Goal: Task Accomplishment & Management: Manage account settings

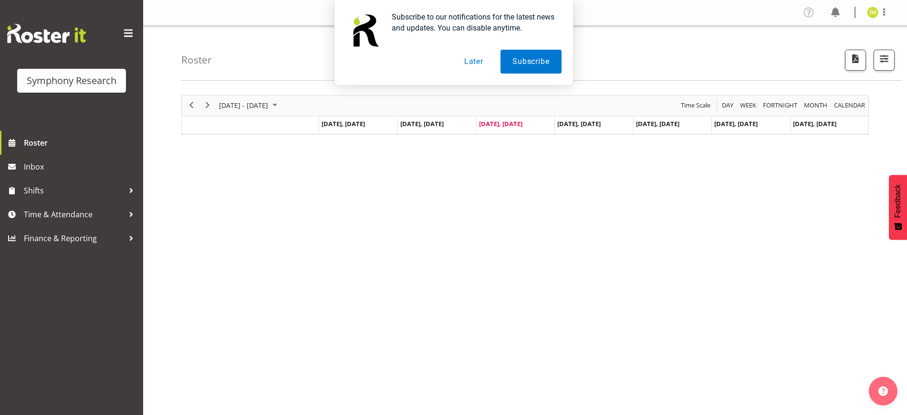
click at [476, 63] on button "Later" at bounding box center [474, 62] width 43 height 24
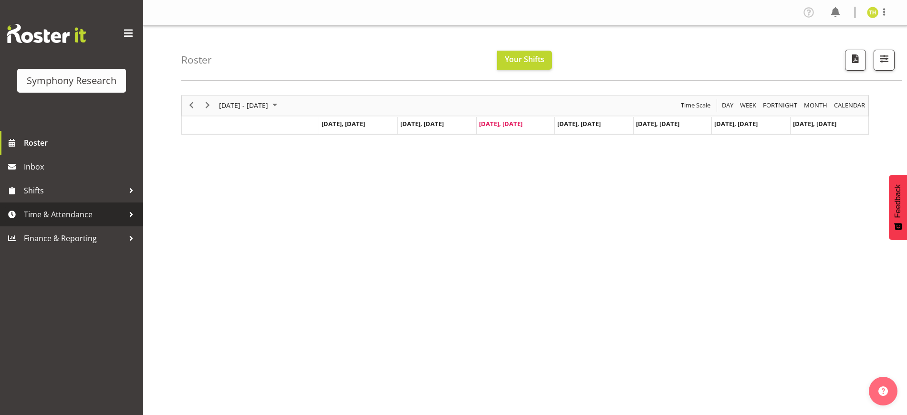
click at [112, 214] on span "Time & Attendance" at bounding box center [74, 214] width 100 height 14
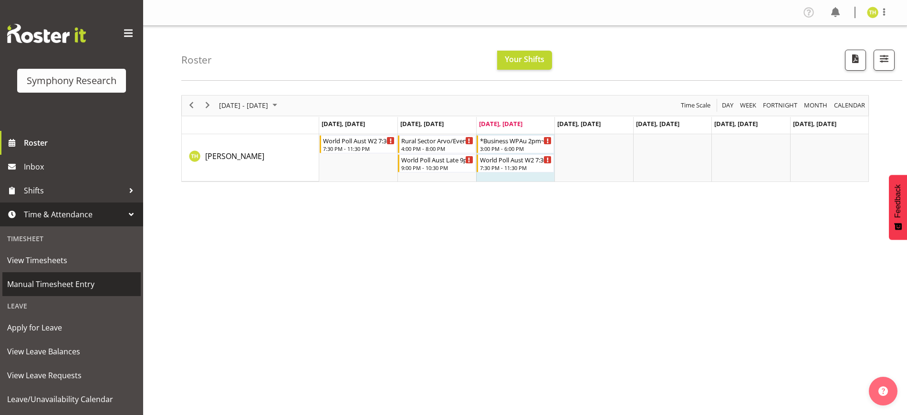
click at [76, 285] on span "Manual Timesheet Entry" at bounding box center [71, 284] width 129 height 14
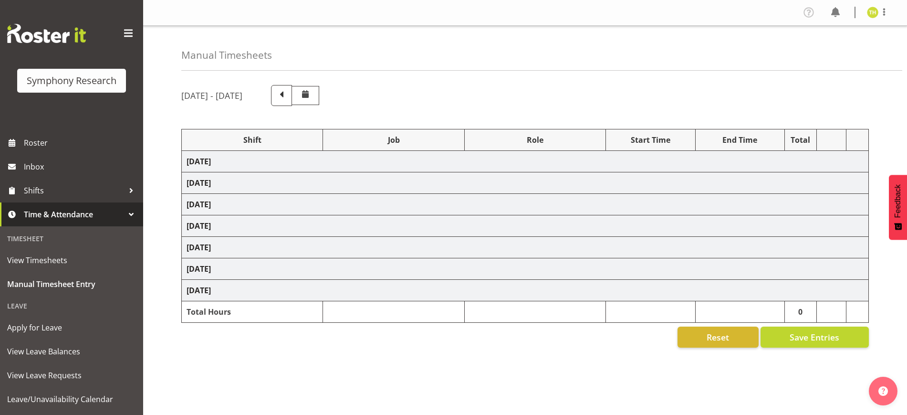
select select "81298"
select select "10587"
select select "47"
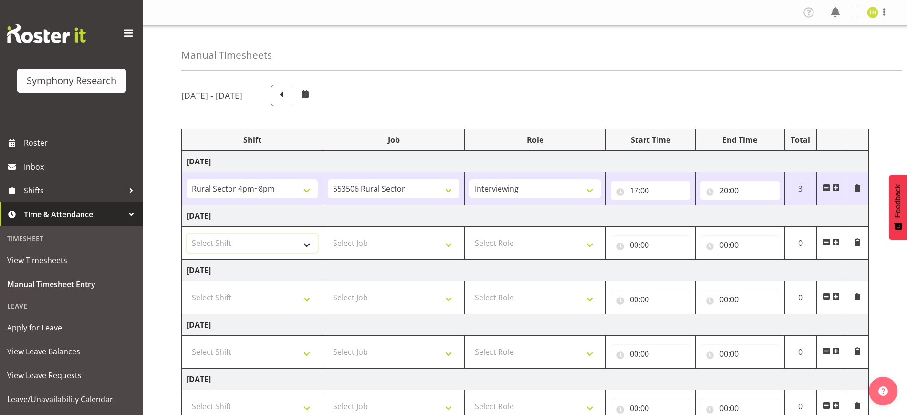
click at [276, 242] on select "Select Shift !!Weekend Residential (Roster IT Shift Label) *Business 9/10am ~ 4…" at bounding box center [252, 242] width 131 height 19
select select "81298"
click at [187, 233] on select "Select Shift !!Weekend Residential (Roster IT Shift Label) *Business 9/10am ~ 4…" at bounding box center [252, 242] width 131 height 19
click at [381, 236] on select "Select Job 550060 IF Admin 553492 World Poll Aus Wave 2 Main 2025 553493 World …" at bounding box center [393, 242] width 131 height 19
select select "10587"
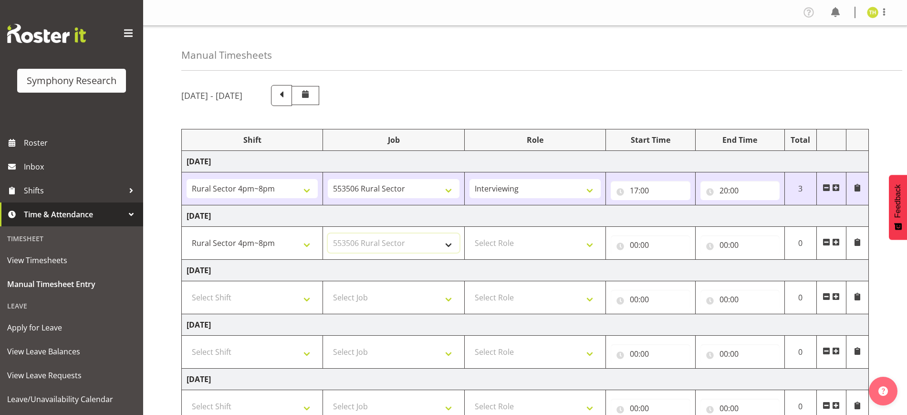
click at [328, 233] on select "Select Job 550060 IF Admin 553492 World Poll Aus Wave 2 Main 2025 553493 World …" at bounding box center [393, 242] width 131 height 19
click at [524, 252] on select "Select Role Briefing Interviewing" at bounding box center [535, 242] width 131 height 19
select select "47"
click at [470, 233] on select "Select Role Briefing Interviewing" at bounding box center [535, 242] width 131 height 19
click at [635, 243] on input "00:00" at bounding box center [650, 244] width 79 height 19
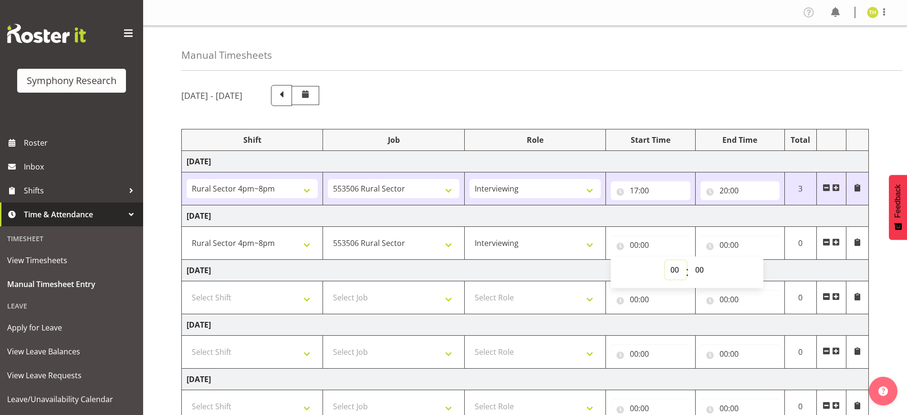
click at [677, 273] on select "00 01 02 03 04 05 06 07 08 09 10 11 12 13 14 15 16 17 18 19 20 21 22 23" at bounding box center [675, 269] width 21 height 19
select select "16"
click at [665, 260] on select "00 01 02 03 04 05 06 07 08 09 10 11 12 13 14 15 16 17 18 19 20 21 22 23" at bounding box center [675, 269] width 21 height 19
type input "16:00"
click at [675, 267] on select "00 01 02 03 04 05 06 07 08 09 10 11 12 13 14 15 16 17 18 19 20 21 22 23" at bounding box center [675, 269] width 21 height 19
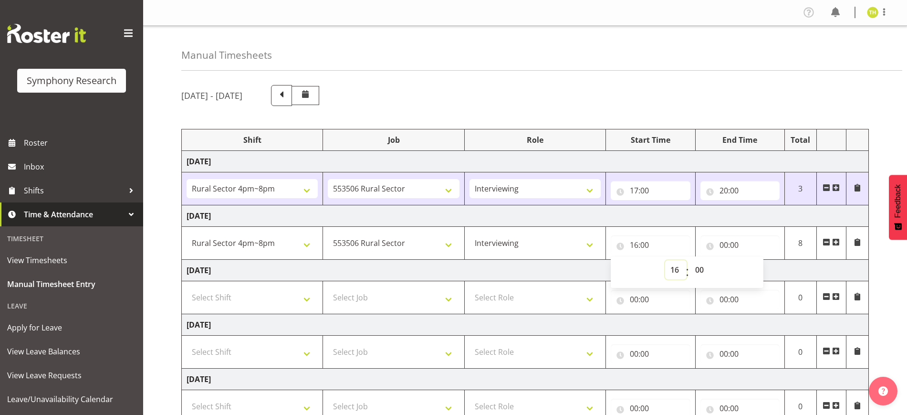
select select "18"
click at [665, 260] on select "00 01 02 03 04 05 06 07 08 09 10 11 12 13 14 15 16 17 18 19 20 21 22 23" at bounding box center [675, 269] width 21 height 19
type input "18:00"
click at [674, 269] on select "00 01 02 03 04 05 06 07 08 09 10 11 12 13 14 15 16 17 18 19 20 21 22 23" at bounding box center [675, 269] width 21 height 19
select select "16"
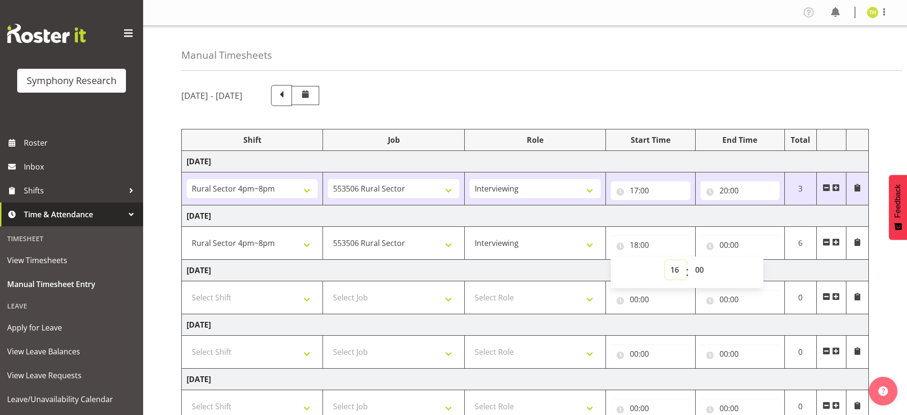
click at [665, 260] on select "00 01 02 03 04 05 06 07 08 09 10 11 12 13 14 15 16 17 18 19 20 21 22 23" at bounding box center [675, 269] width 21 height 19
type input "16:00"
click at [725, 237] on input "00:00" at bounding box center [740, 244] width 79 height 19
click at [767, 268] on select "00 01 02 03 04 05 06 07 08 09 10 11 12 13 14 15 16 17 18 19 20 21 22 23" at bounding box center [765, 269] width 21 height 19
select select "18"
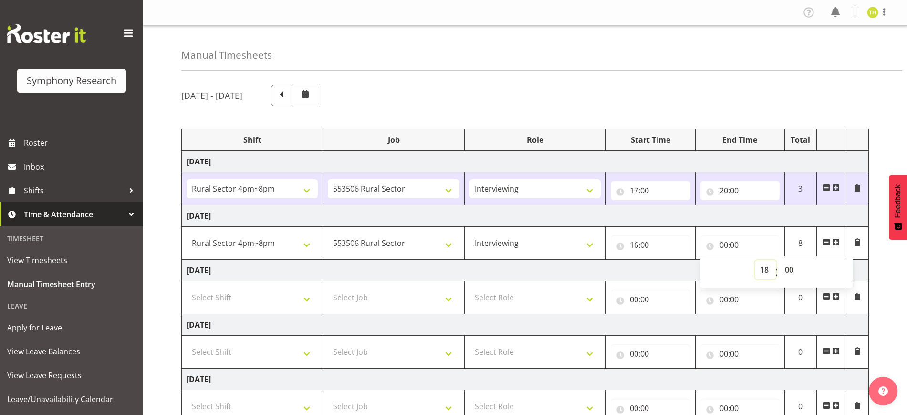
click at [755, 260] on select "00 01 02 03 04 05 06 07 08 09 10 11 12 13 14 15 16 17 18 19 20 21 22 23" at bounding box center [765, 269] width 21 height 19
type input "18:00"
click at [747, 221] on td "Tuesday 30th September 2025" at bounding box center [525, 215] width 687 height 21
click at [738, 245] on input "18:00" at bounding box center [740, 244] width 79 height 19
click at [788, 264] on select "00 01 02 03 04 05 06 07 08 09 10 11 12 13 14 15 16 17 18 19 20 21 22 23 24 25 2…" at bounding box center [790, 269] width 21 height 19
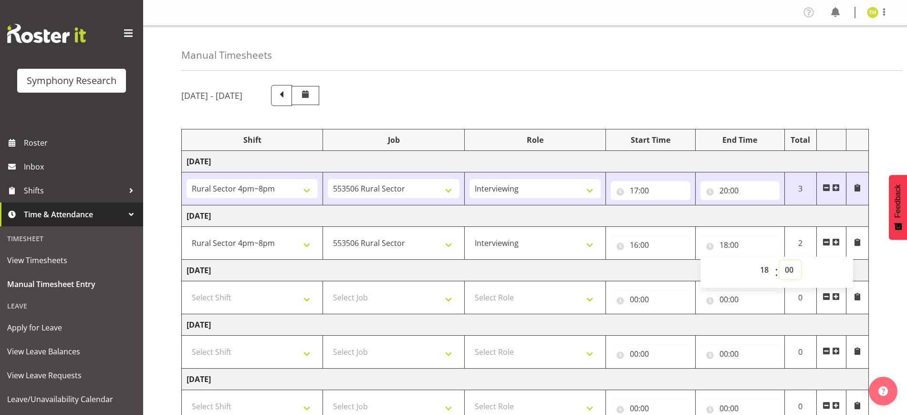
select select "49"
click at [780, 260] on select "00 01 02 03 04 05 06 07 08 09 10 11 12 13 14 15 16 17 18 19 20 21 22 23 24 25 2…" at bounding box center [790, 269] width 21 height 19
type input "18:49"
click at [770, 224] on td "Tuesday 30th September 2025" at bounding box center [525, 215] width 687 height 21
drag, startPoint x: 835, startPoint y: 243, endPoint x: 824, endPoint y: 243, distance: 11.5
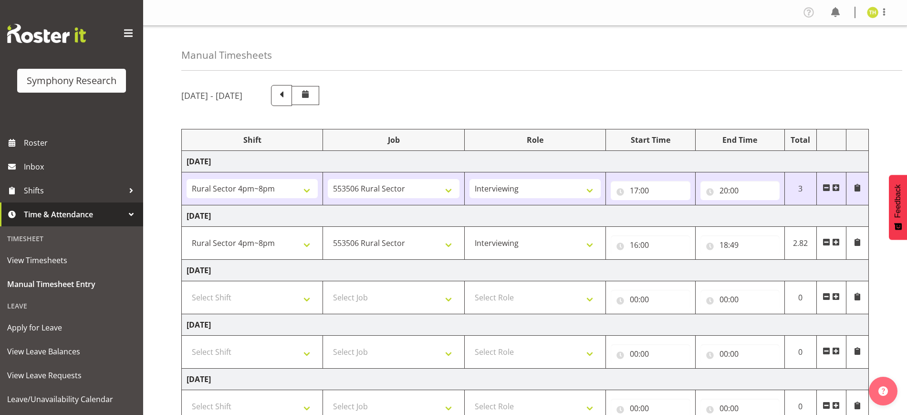
click at [836, 243] on span at bounding box center [837, 242] width 8 height 8
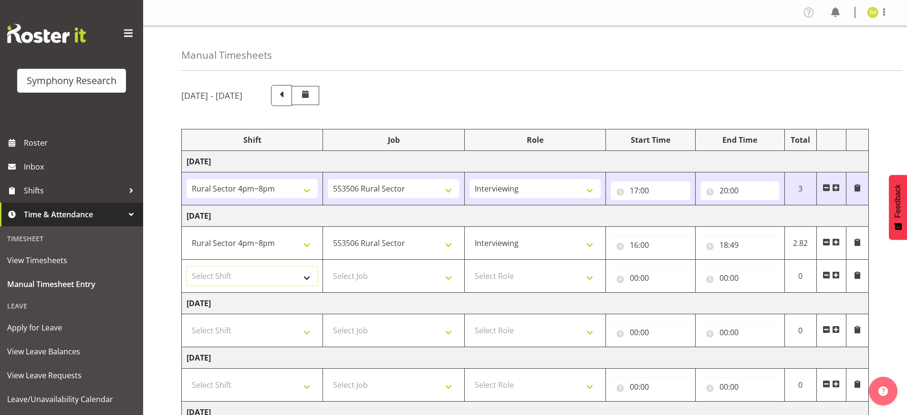
click at [282, 266] on select "Select Shift !!Weekend Residential (Roster IT Shift Label) *Business 9/10am ~ 4…" at bounding box center [252, 275] width 131 height 19
select select "56692"
click at [187, 266] on select "Select Shift !!Weekend Residential (Roster IT Shift Label) *Business 9/10am ~ 4…" at bounding box center [252, 275] width 131 height 19
click at [390, 274] on select "Select Job 550060 IF Admin 553492 World Poll Aus Wave 2 Main 2025 553493 World …" at bounding box center [393, 275] width 131 height 19
select select "10499"
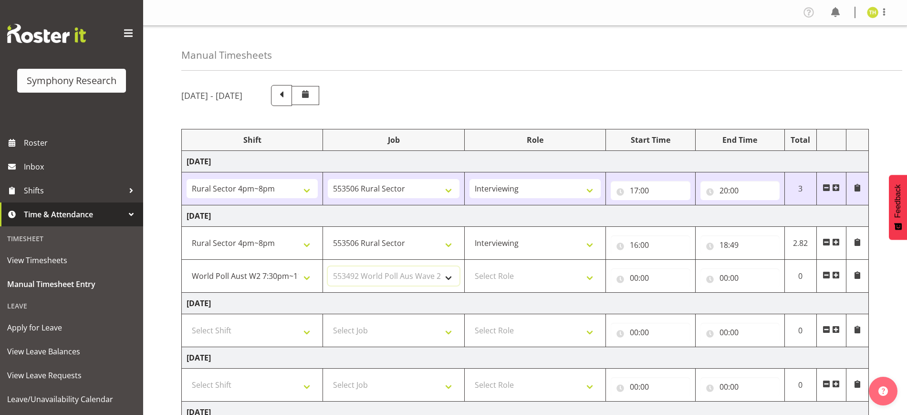
click at [328, 266] on select "Select Job 550060 IF Admin 553492 World Poll Aus Wave 2 Main 2025 553493 World …" at bounding box center [393, 275] width 131 height 19
click at [540, 267] on select "Select Role Briefing Interviewing" at bounding box center [535, 275] width 131 height 19
select select "47"
click at [470, 266] on select "Select Role Briefing Interviewing" at bounding box center [535, 275] width 131 height 19
click at [629, 273] on input "00:00" at bounding box center [650, 277] width 79 height 19
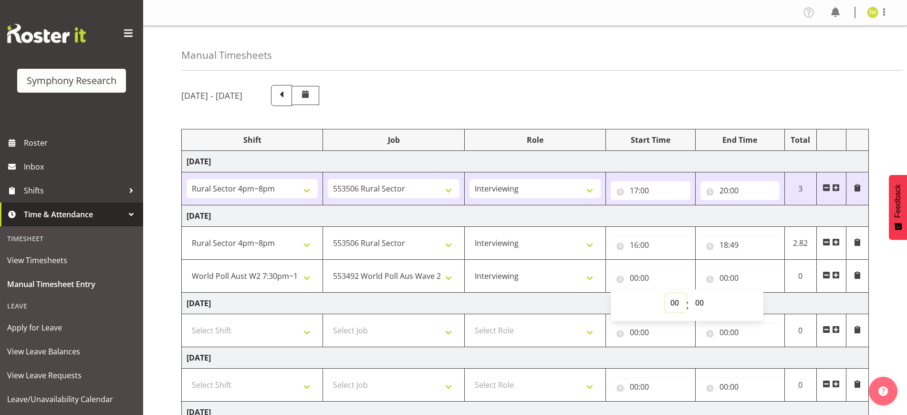
click at [678, 306] on select "00 01 02 03 04 05 06 07 08 09 10 11 12 13 14 15 16 17 18 19 20 21 22 23" at bounding box center [675, 302] width 21 height 19
select select "18"
click at [665, 293] on select "00 01 02 03 04 05 06 07 08 09 10 11 12 13 14 15 16 17 18 19 20 21 22 23" at bounding box center [675, 302] width 21 height 19
type input "18:00"
click at [704, 303] on select "00 01 02 03 04 05 06 07 08 09 10 11 12 13 14 15 16 17 18 19 20 21 22 23 24 25 2…" at bounding box center [700, 302] width 21 height 19
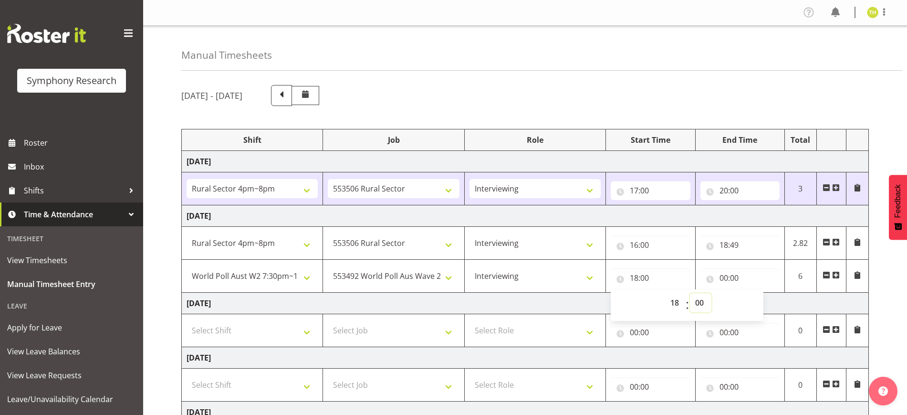
select select "49"
click at [690, 293] on select "00 01 02 03 04 05 06 07 08 09 10 11 12 13 14 15 16 17 18 19 20 21 22 23 24 25 2…" at bounding box center [700, 302] width 21 height 19
type input "18:49"
click at [724, 273] on input "00:00" at bounding box center [740, 277] width 79 height 19
click at [763, 303] on select "00 01 02 03 04 05 06 07 08 09 10 11 12 13 14 15 16 17 18 19 20 21 22 23" at bounding box center [765, 302] width 21 height 19
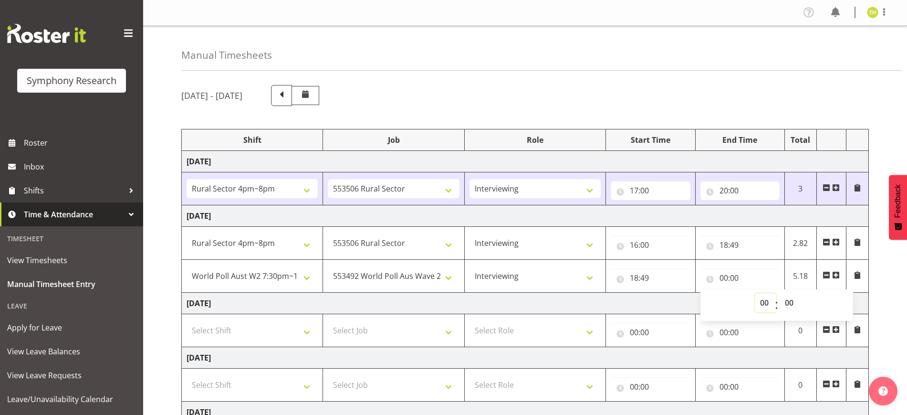
select select "23"
click at [755, 293] on select "00 01 02 03 04 05 06 07 08 09 10 11 12 13 14 15 16 17 18 19 20 21 22 23" at bounding box center [765, 302] width 21 height 19
type input "23:00"
click at [792, 302] on select "00 01 02 03 04 05 06 07 08 09 10 11 12 13 14 15 16 17 18 19 20 21 22 23 24 25 2…" at bounding box center [790, 302] width 21 height 19
select select "30"
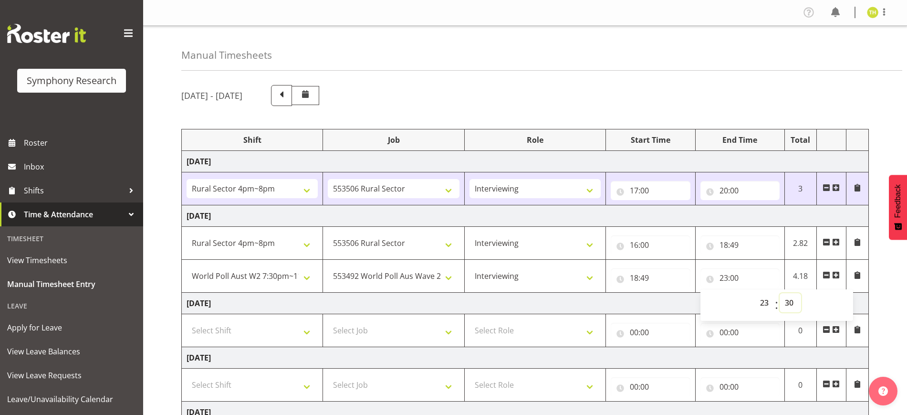
click at [780, 293] on select "00 01 02 03 04 05 06 07 08 09 10 11 12 13 14 15 16 17 18 19 20 21 22 23 24 25 2…" at bounding box center [790, 302] width 21 height 19
type input "23:30"
click at [753, 219] on td "Tuesday 30th September 2025" at bounding box center [525, 215] width 687 height 21
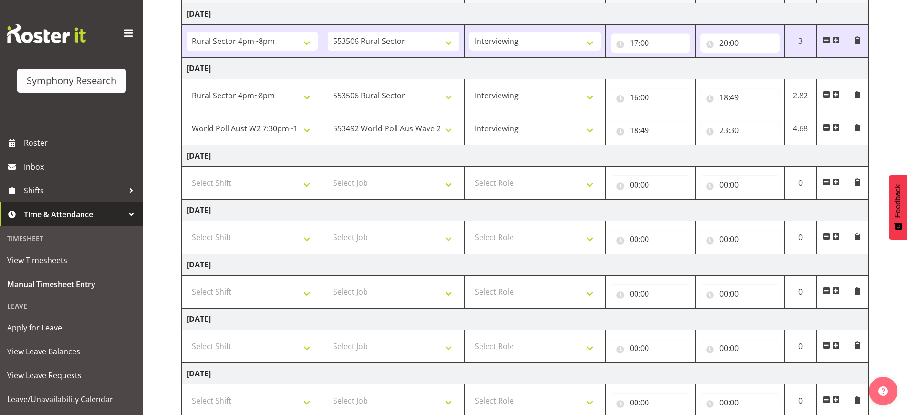
scroll to position [212, 0]
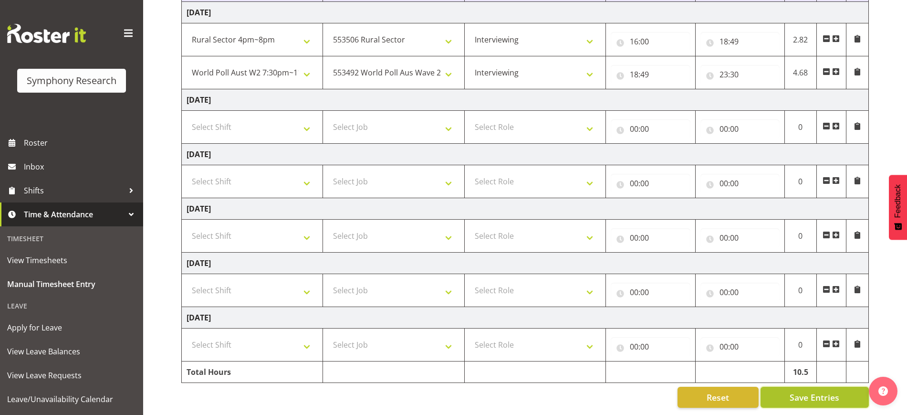
click at [829, 391] on span "Save Entries" at bounding box center [815, 397] width 50 height 12
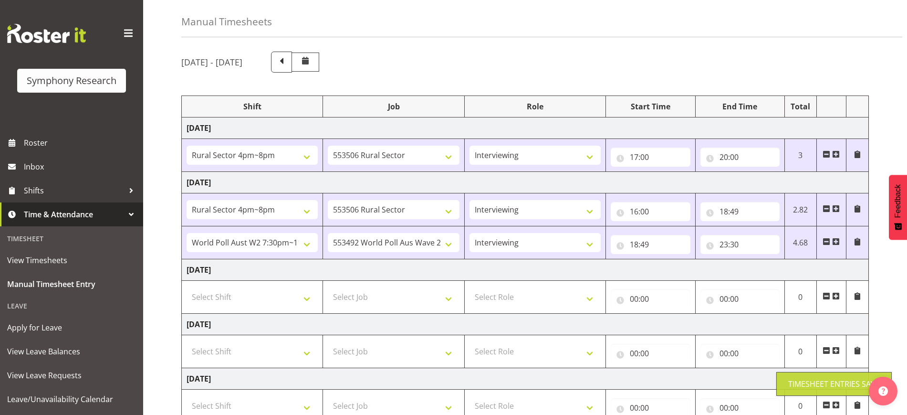
scroll to position [0, 0]
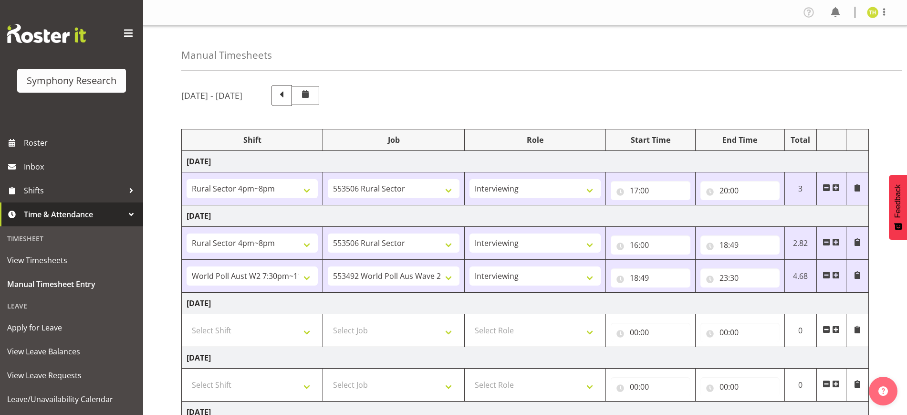
click at [124, 214] on div at bounding box center [131, 214] width 14 height 14
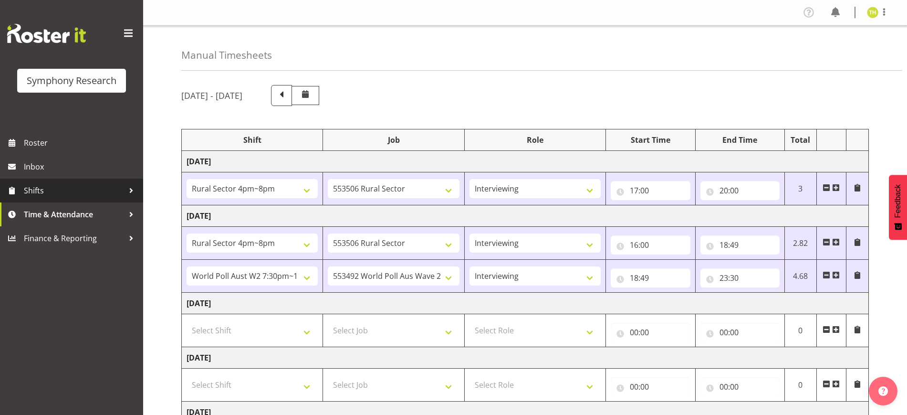
click at [86, 191] on span "Shifts" at bounding box center [74, 190] width 100 height 14
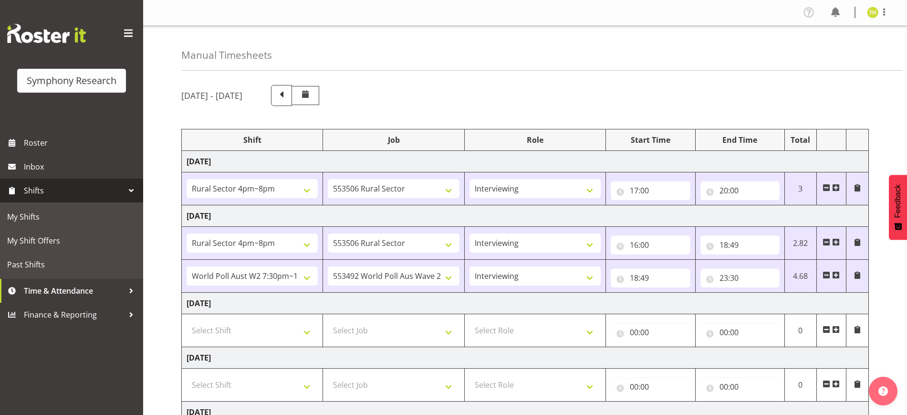
click at [125, 192] on div at bounding box center [131, 190] width 14 height 14
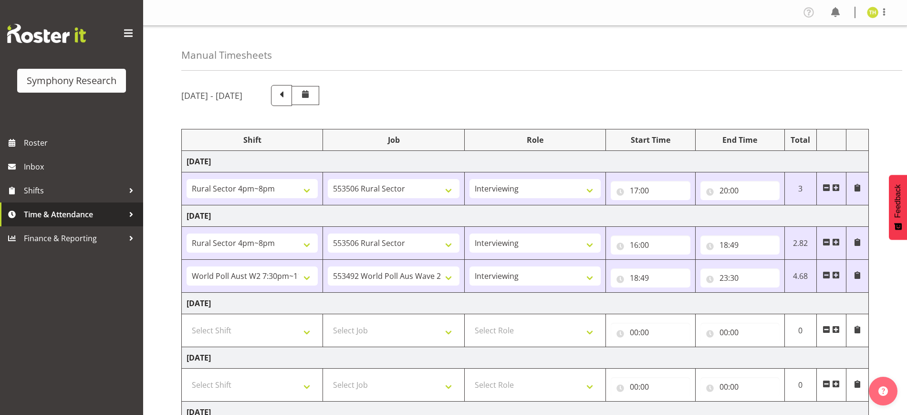
click at [105, 216] on span "Time & Attendance" at bounding box center [74, 214] width 100 height 14
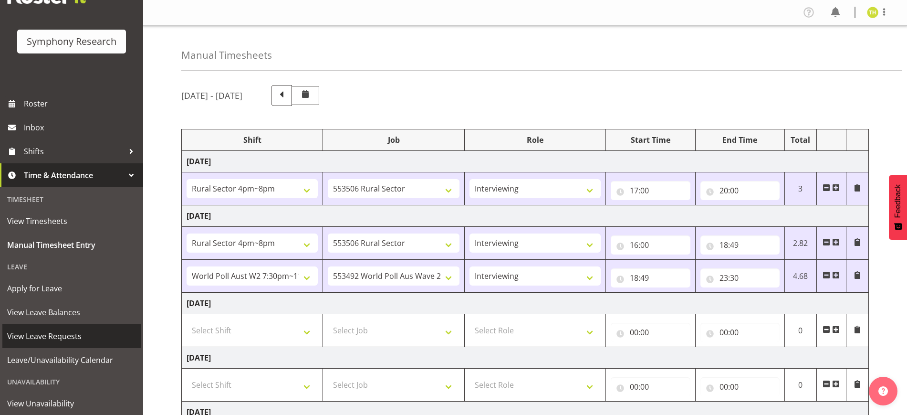
scroll to position [90, 0]
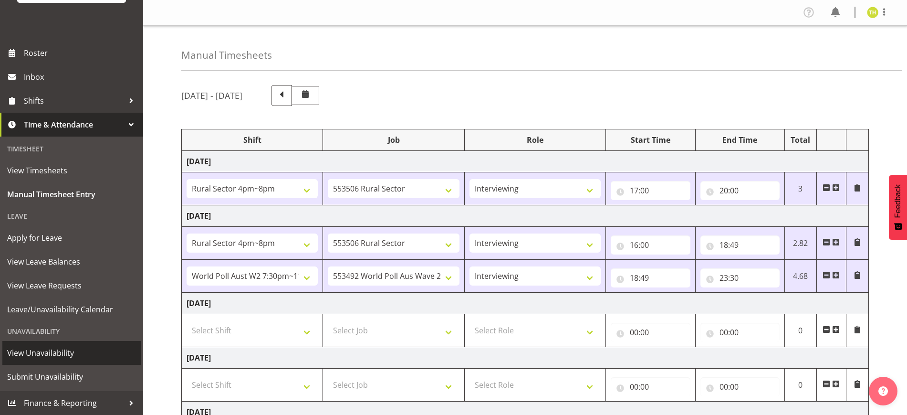
click at [49, 357] on span "View Unavailability" at bounding box center [71, 353] width 129 height 14
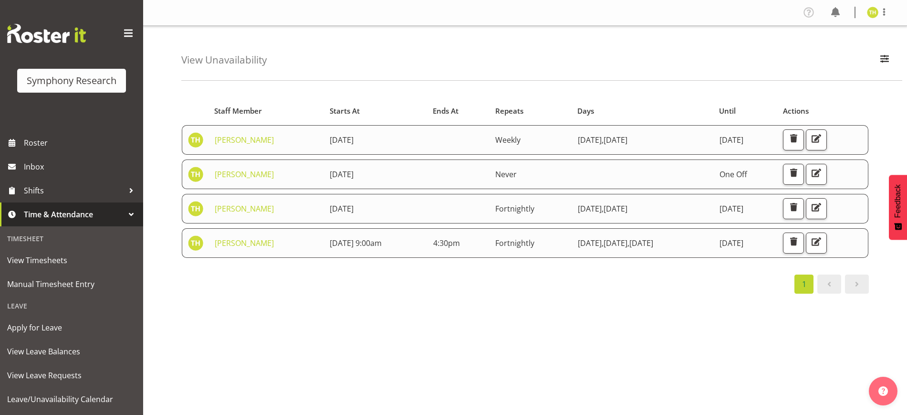
click at [624, 33] on div "View Unavailability Search Search for a particular employee Showing current una…" at bounding box center [541, 53] width 721 height 55
click at [823, 208] on span "button" at bounding box center [817, 207] width 12 height 12
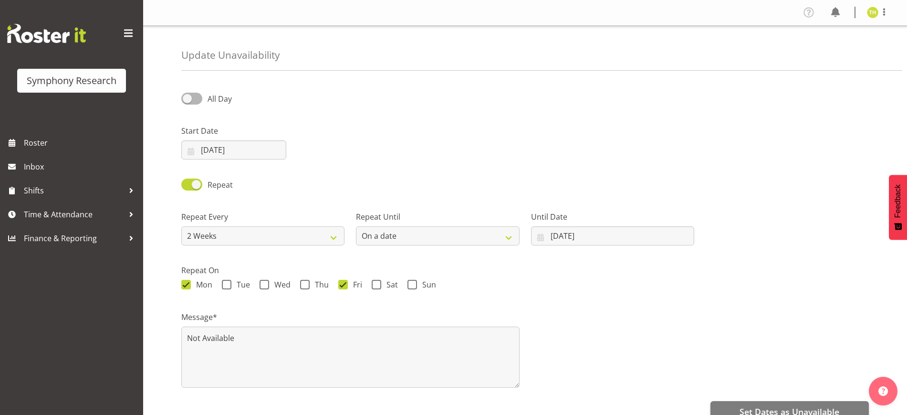
select select "2weeks"
select select "date"
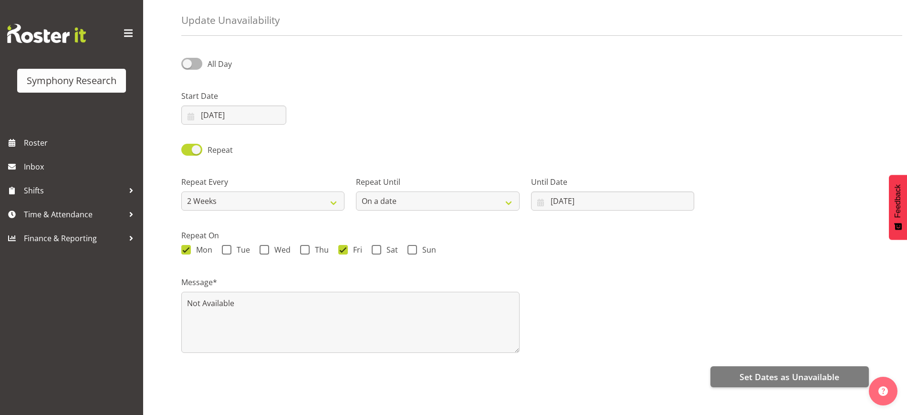
scroll to position [54, 0]
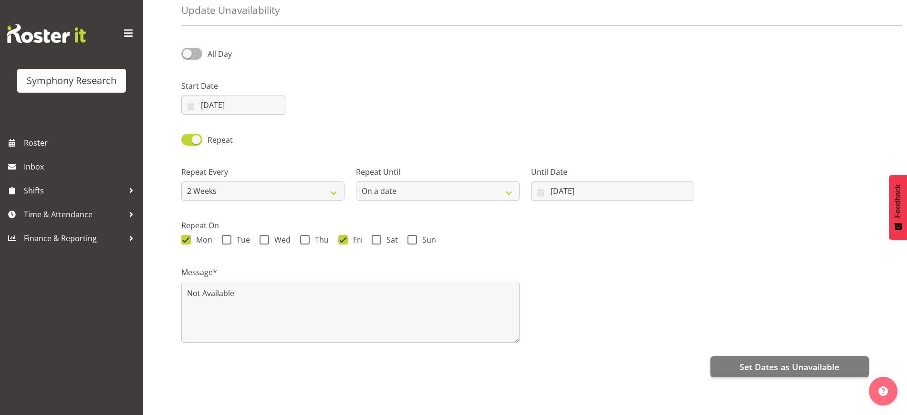
click at [349, 76] on div at bounding box center [350, 93] width 116 height 53
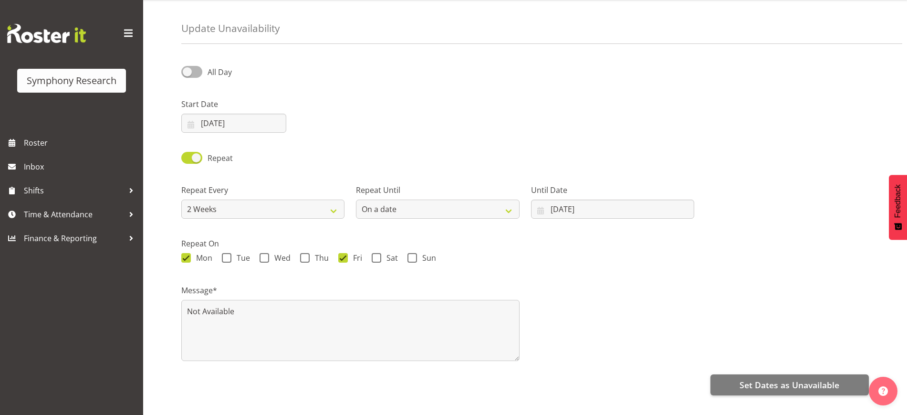
scroll to position [0, 0]
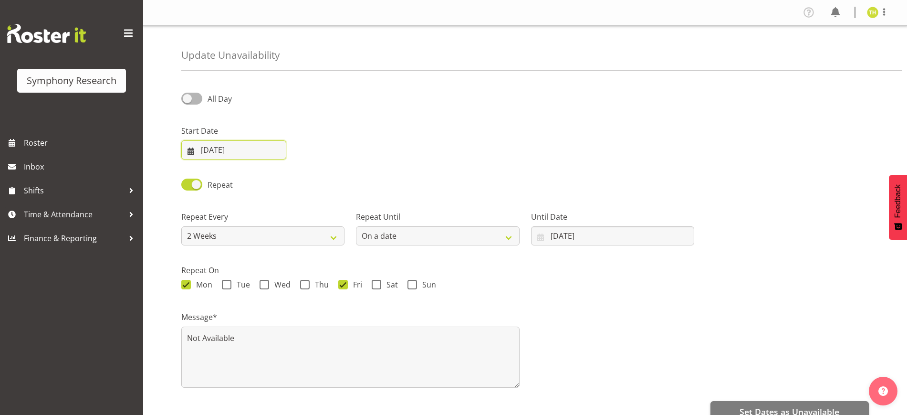
click at [250, 150] on input "03/10/2025" at bounding box center [233, 149] width 105 height 19
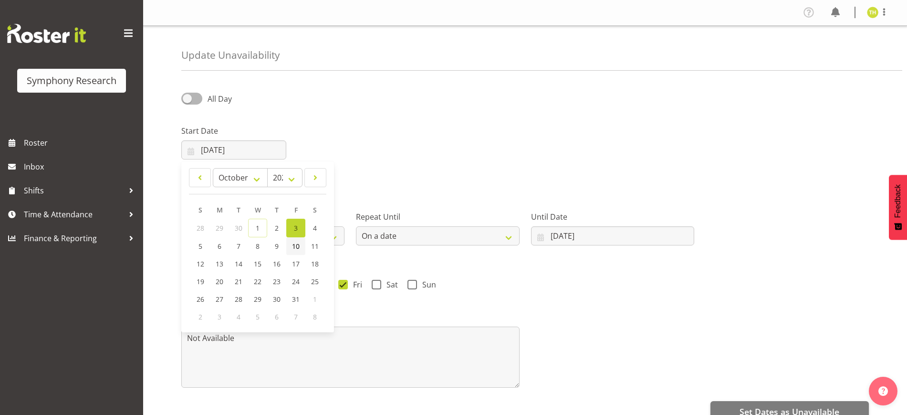
click at [293, 243] on span "10" at bounding box center [296, 246] width 8 height 9
type input "10/10/2025"
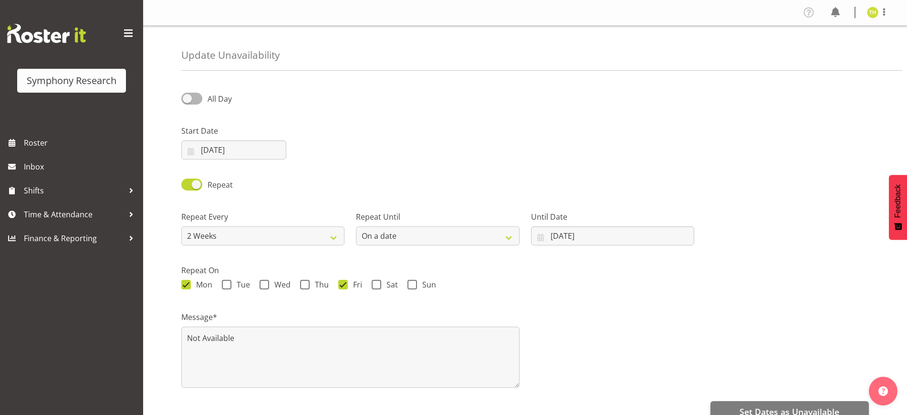
scroll to position [54, 0]
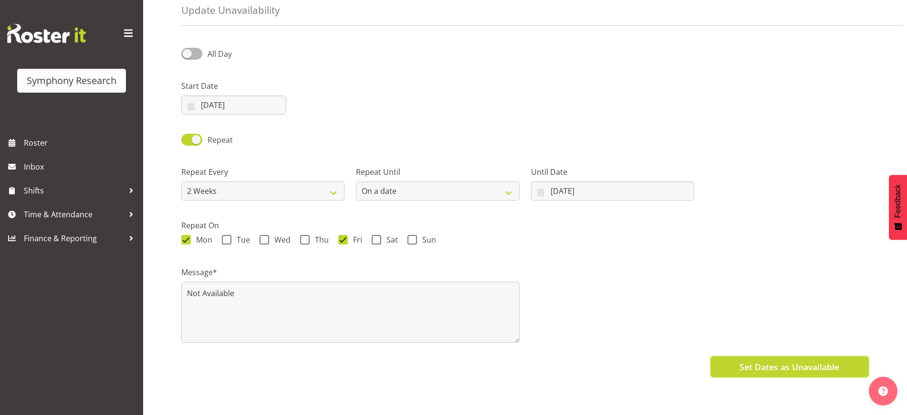
click at [780, 360] on span "Set Dates as Unavailable" at bounding box center [790, 366] width 100 height 12
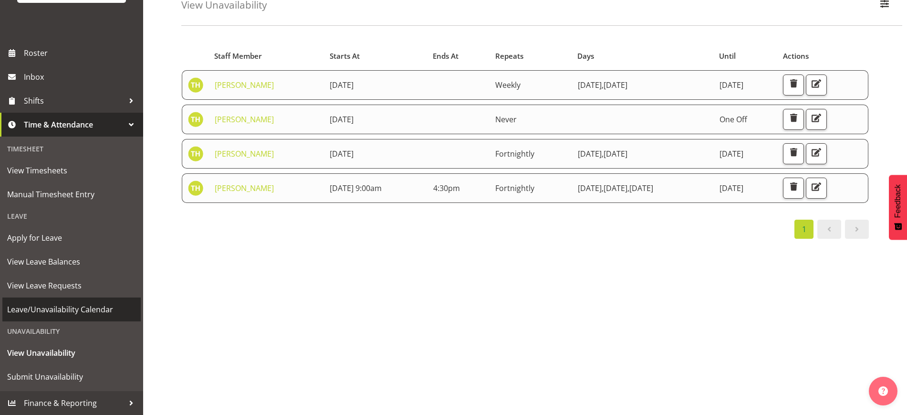
scroll to position [64, 0]
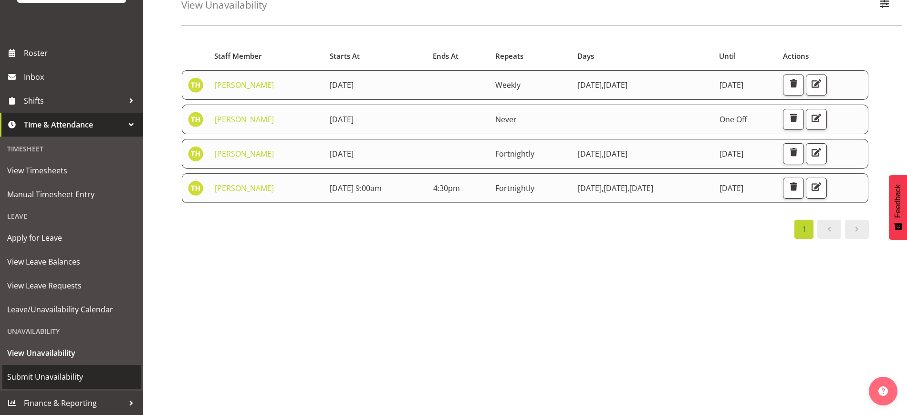
drag, startPoint x: 56, startPoint y: 376, endPoint x: 86, endPoint y: 333, distance: 52.1
click at [56, 376] on span "Submit Unavailability" at bounding box center [71, 376] width 129 height 14
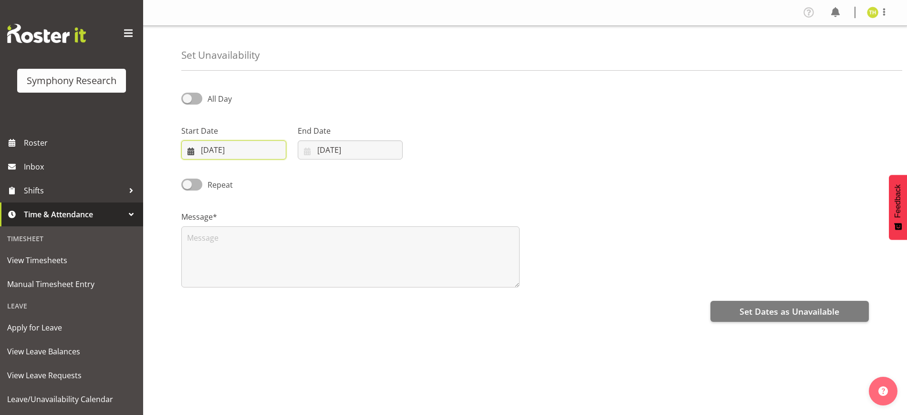
click at [211, 148] on input "[DATE]" at bounding box center [233, 149] width 105 height 19
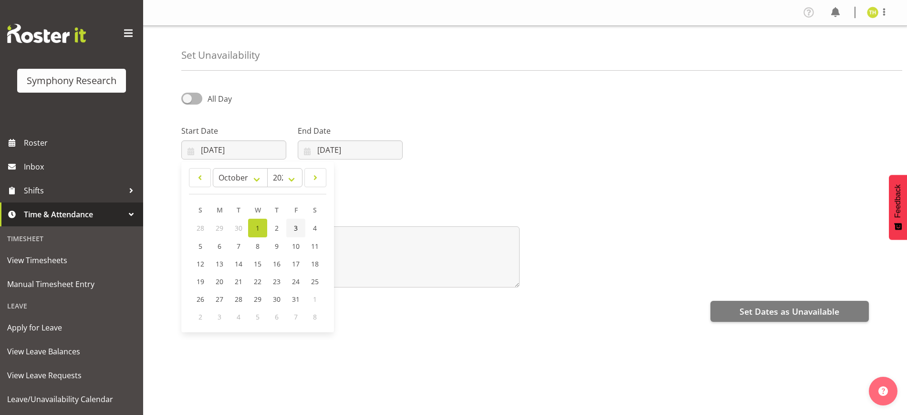
click at [295, 226] on span "3" at bounding box center [296, 227] width 4 height 9
type input "03/10/2025"
click at [341, 148] on input "01/10/2025" at bounding box center [350, 149] width 105 height 19
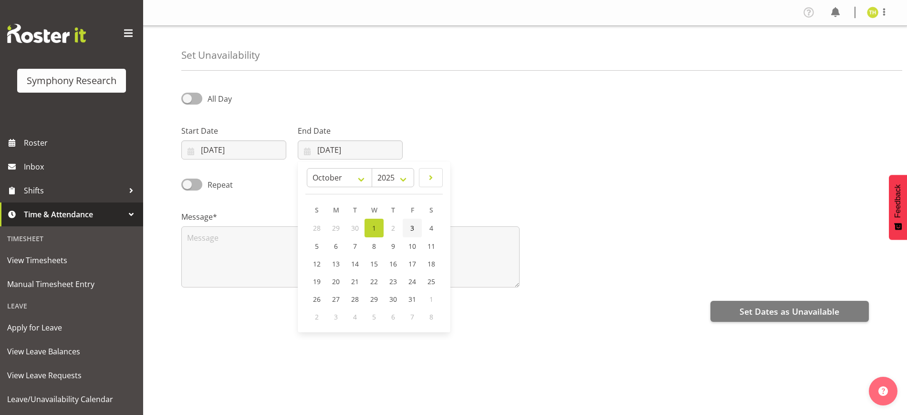
click at [408, 228] on link "3" at bounding box center [412, 228] width 19 height 19
type input "03/10/2025"
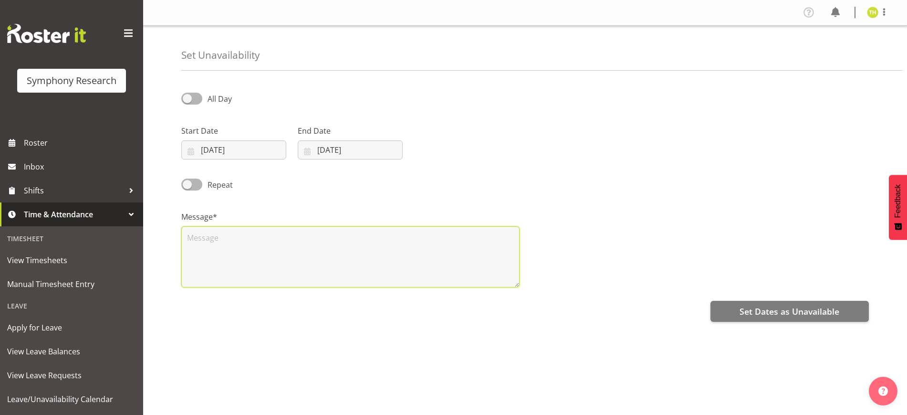
click at [220, 252] on textarea at bounding box center [350, 256] width 338 height 61
type textarea "Unavailable on monday"
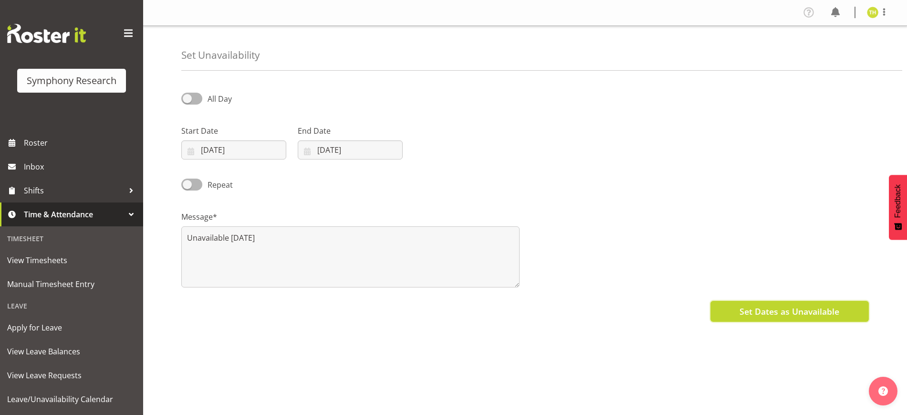
click at [779, 304] on button "Set Dates as Unavailable" at bounding box center [790, 311] width 158 height 21
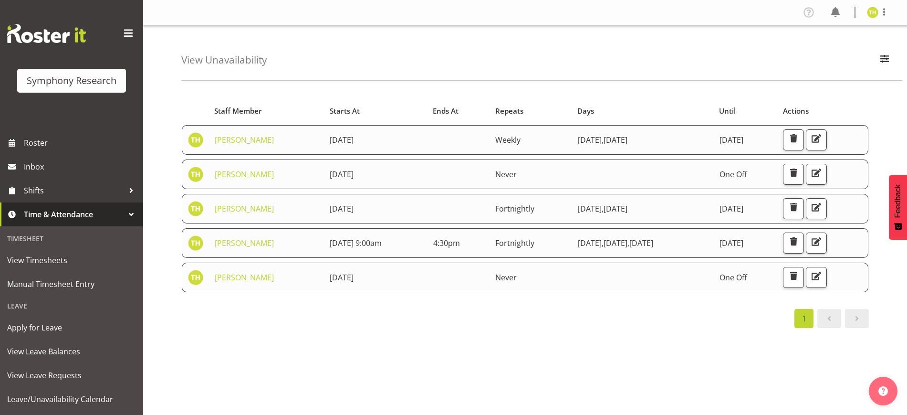
click at [571, 335] on div "Starts At Staff Member Starts At Ends At Repeats Days Until Actions [PERSON_NAM…" at bounding box center [544, 279] width 726 height 382
